Goal: Task Accomplishment & Management: Use online tool/utility

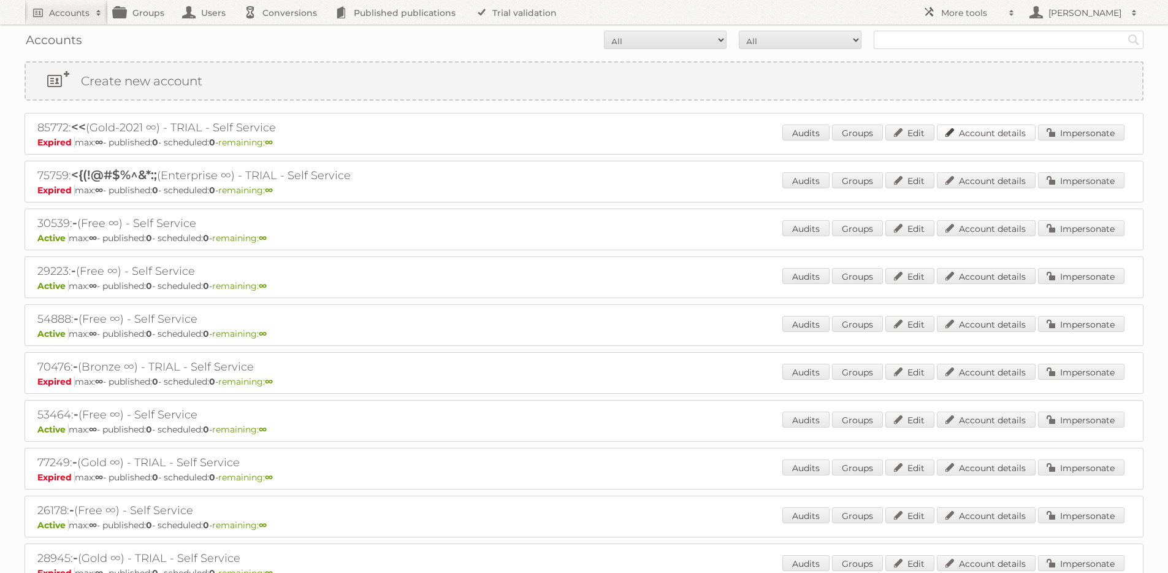
click at [981, 128] on link "Account details" at bounding box center [986, 132] width 99 height 16
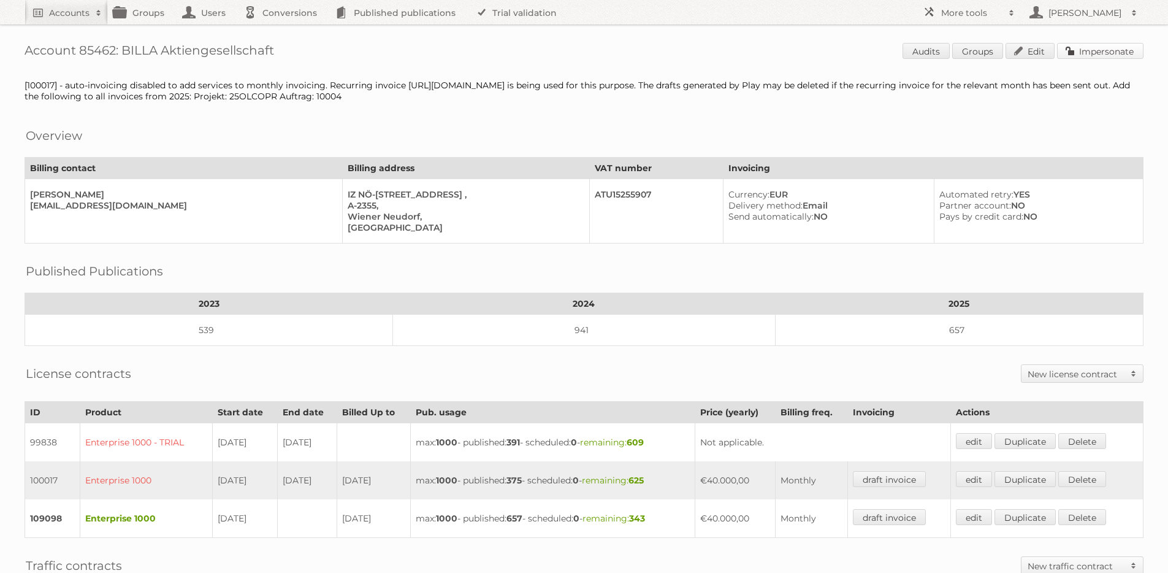
click at [1102, 47] on link "Impersonate" at bounding box center [1100, 51] width 86 height 16
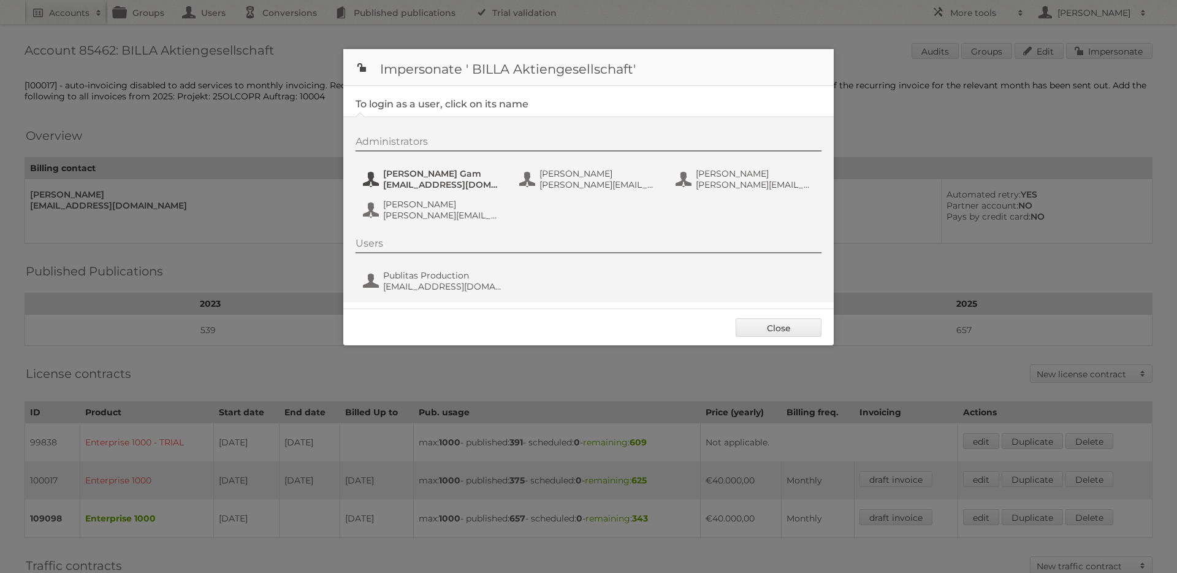
click at [438, 174] on span "Ines Gam" at bounding box center [442, 173] width 119 height 11
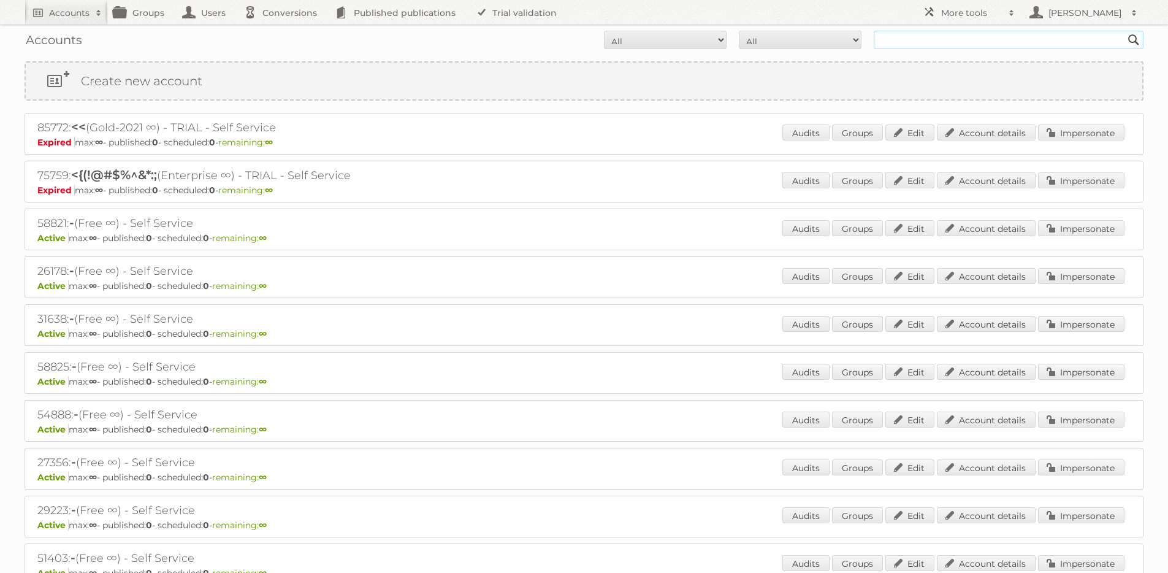
click at [953, 32] on input "text" at bounding box center [1008, 40] width 270 height 18
type input "tfg"
click at [1124, 31] on input "Search" at bounding box center [1133, 40] width 18 height 18
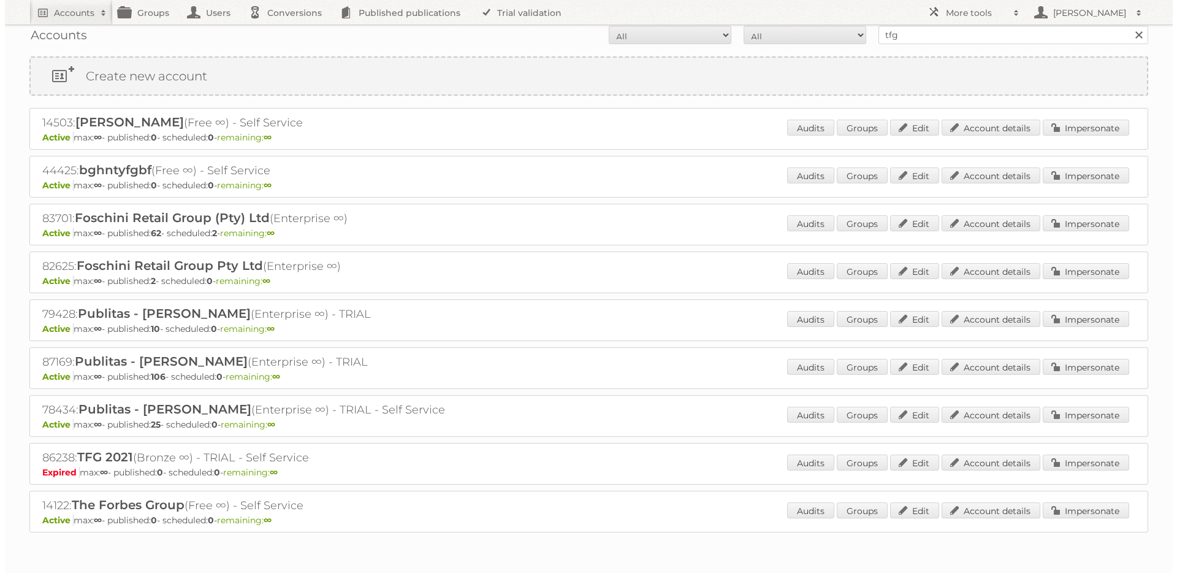
scroll to position [50, 0]
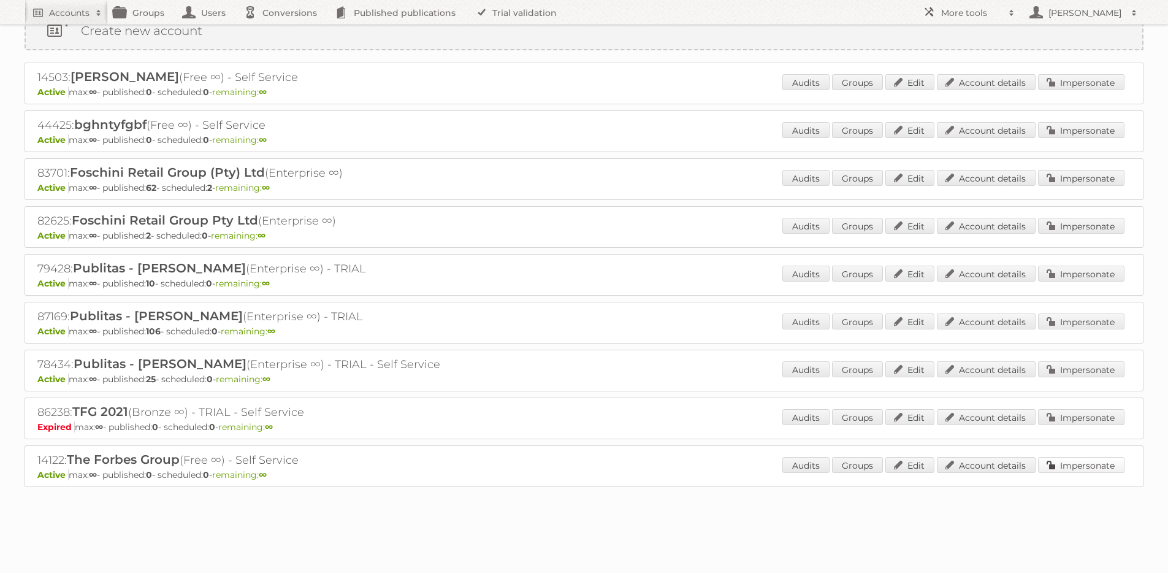
click at [1080, 464] on link "Impersonate" at bounding box center [1081, 465] width 86 height 16
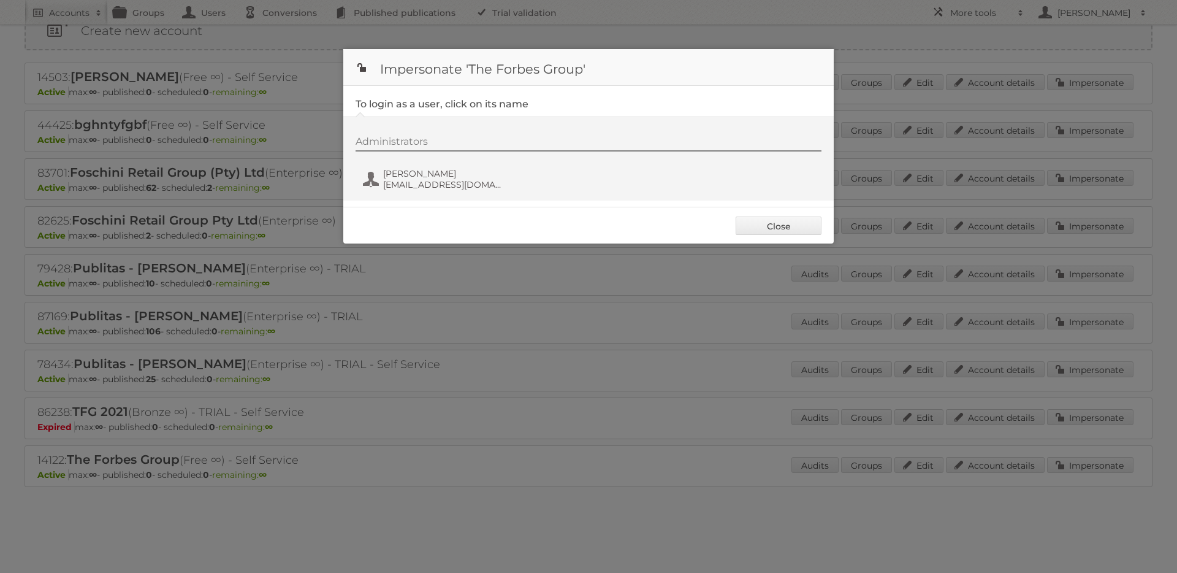
click at [456, 195] on div "Administrators Jessica Forbes jessicaforbes@tfgrouponline.com" at bounding box center [588, 158] width 490 height 84
click at [449, 185] on span "jessicaforbes@tfgrouponline.com" at bounding box center [442, 184] width 119 height 11
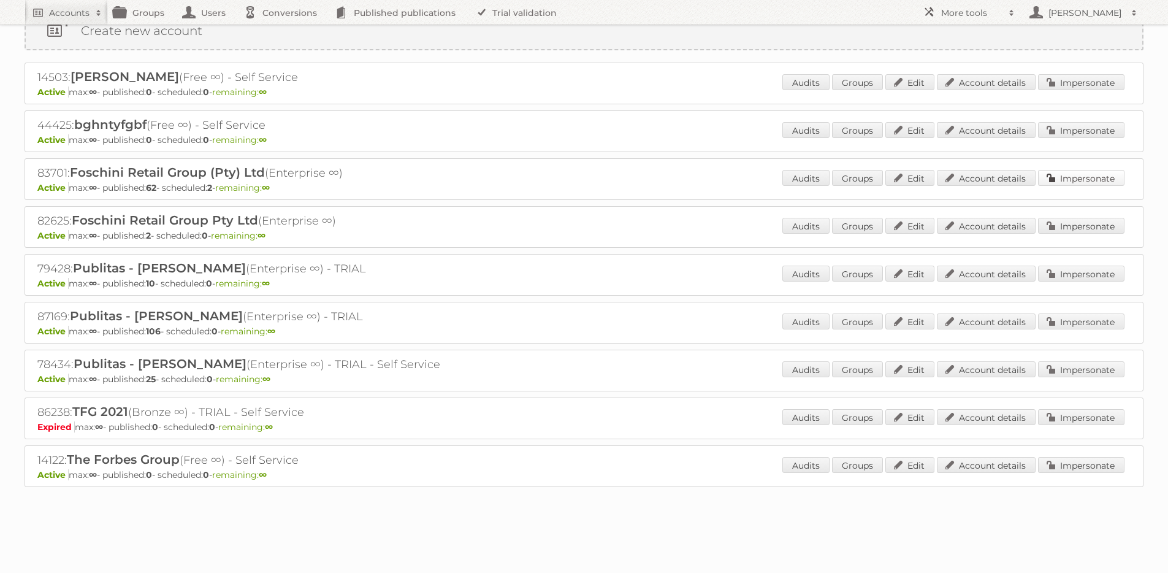
click at [1086, 178] on link "Impersonate" at bounding box center [1081, 178] width 86 height 16
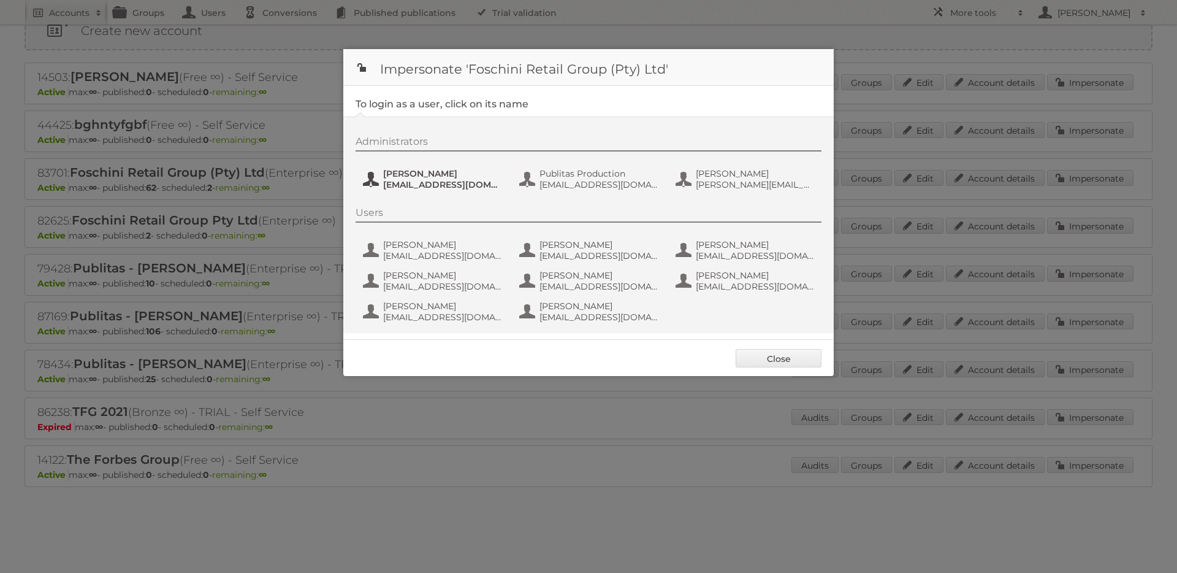
click at [414, 188] on span "jeanned@tfg.co.za" at bounding box center [442, 184] width 119 height 11
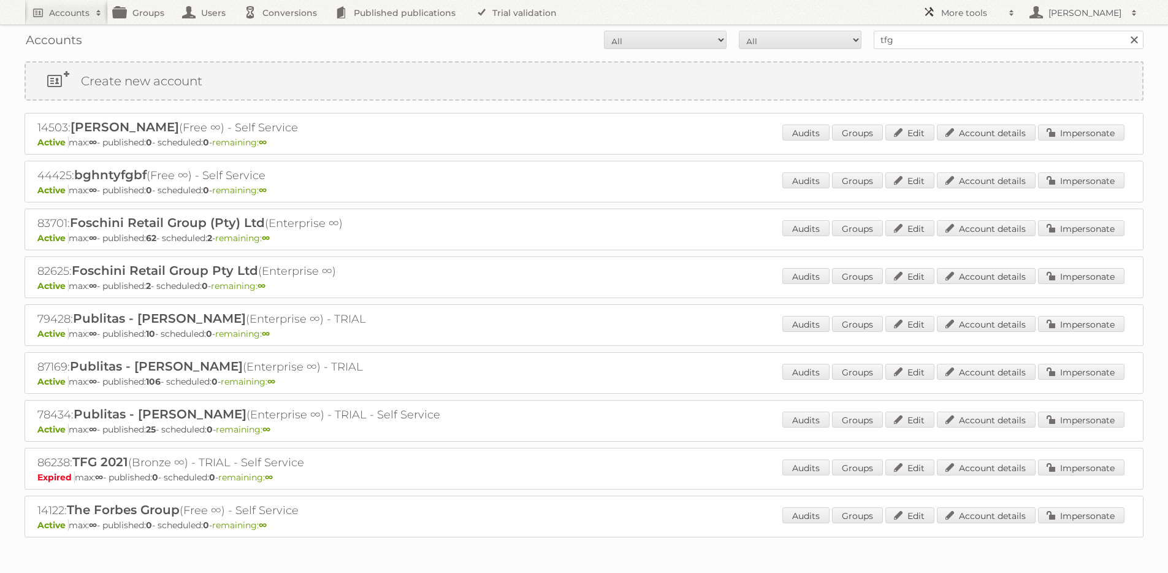
click at [961, 16] on h2 "More tools" at bounding box center [971, 13] width 61 height 12
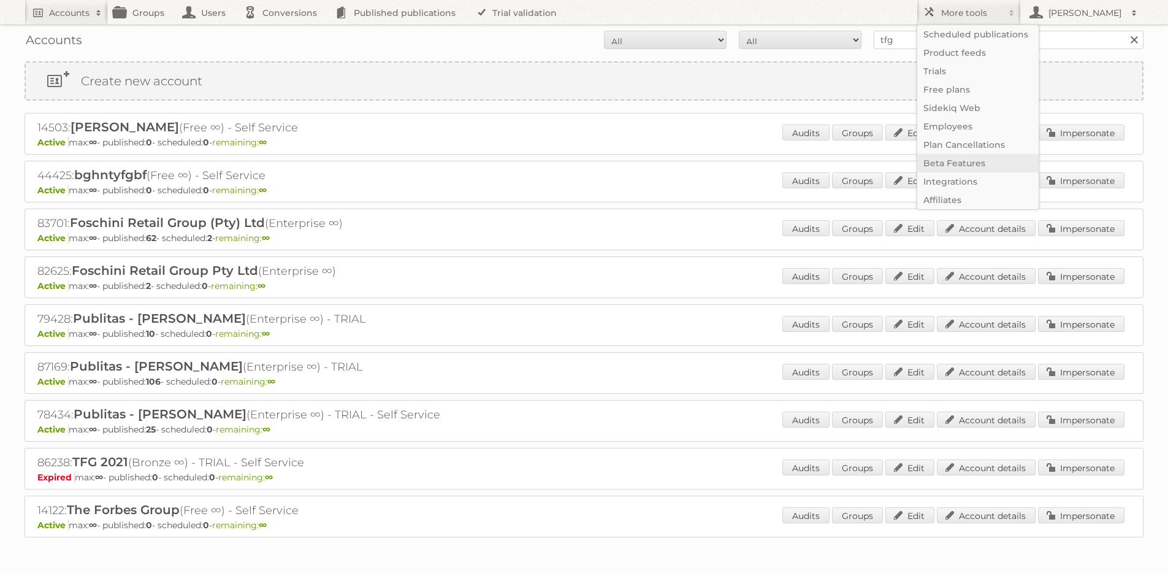
click at [951, 159] on link "Beta Features" at bounding box center [977, 163] width 121 height 18
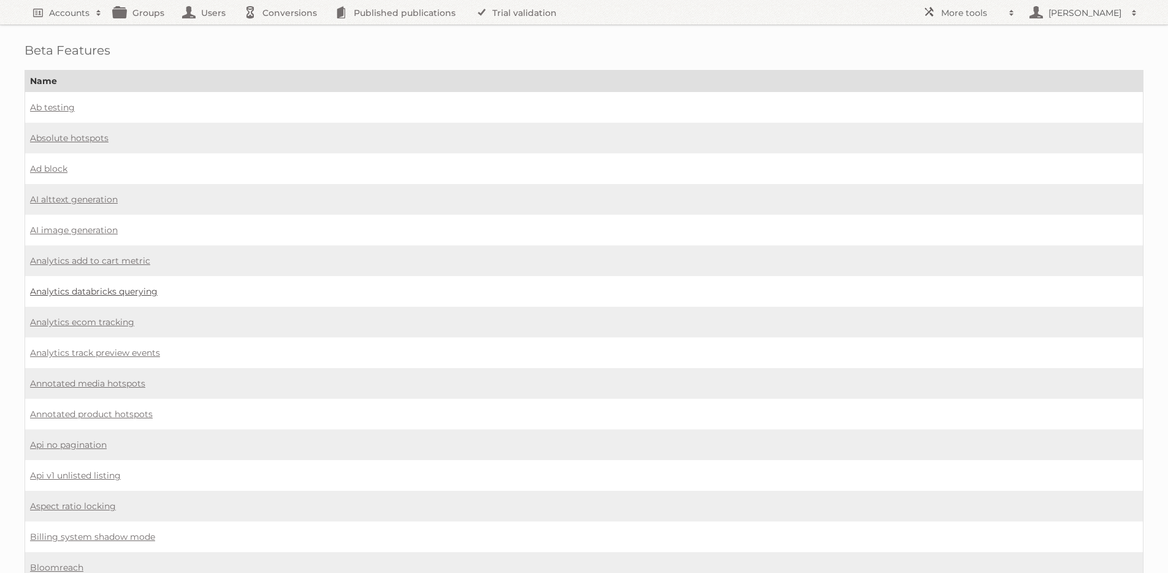
click at [145, 294] on link "Analytics databricks querying" at bounding box center [93, 291] width 127 height 11
